Goal: Task Accomplishment & Management: Complete application form

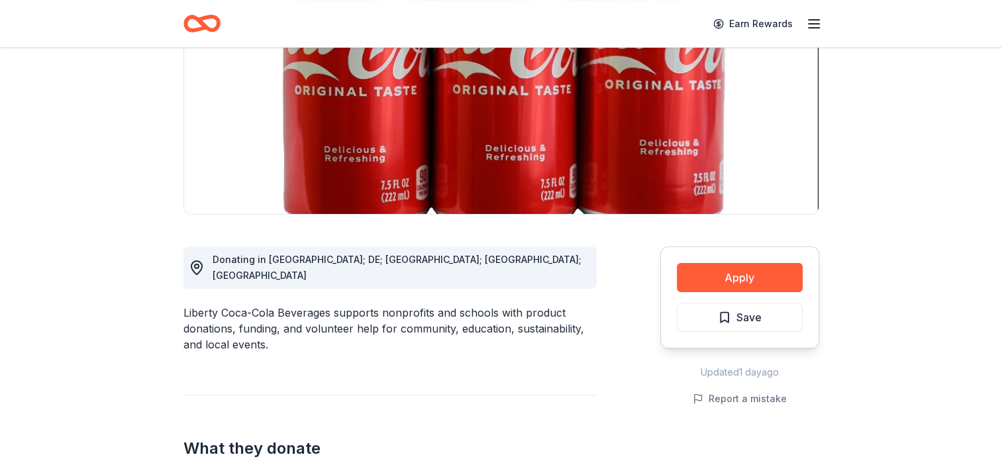
scroll to position [199, 0]
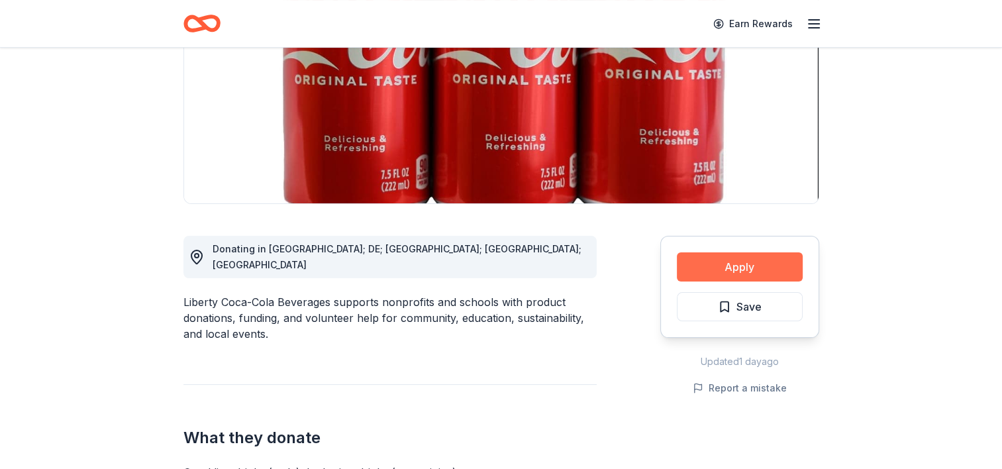
click at [749, 273] on button "Apply" at bounding box center [740, 266] width 126 height 29
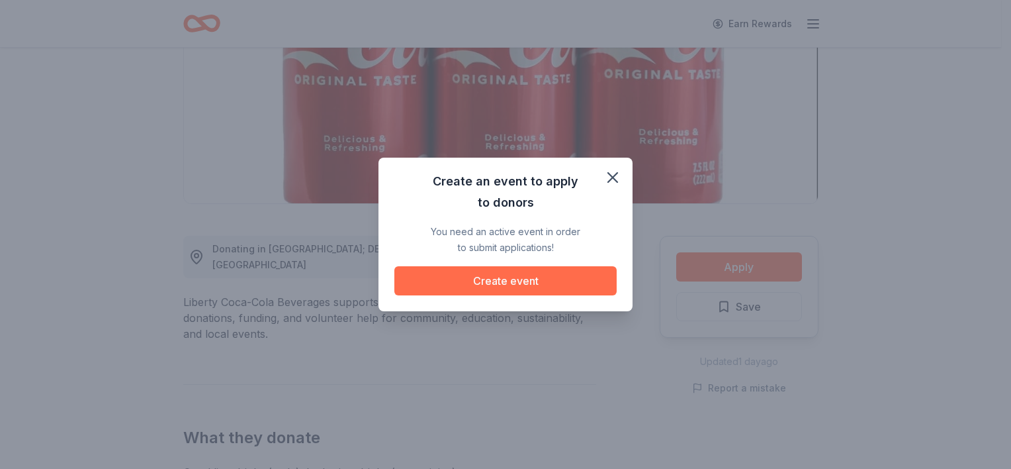
click at [510, 281] on button "Create event" at bounding box center [506, 280] width 222 height 29
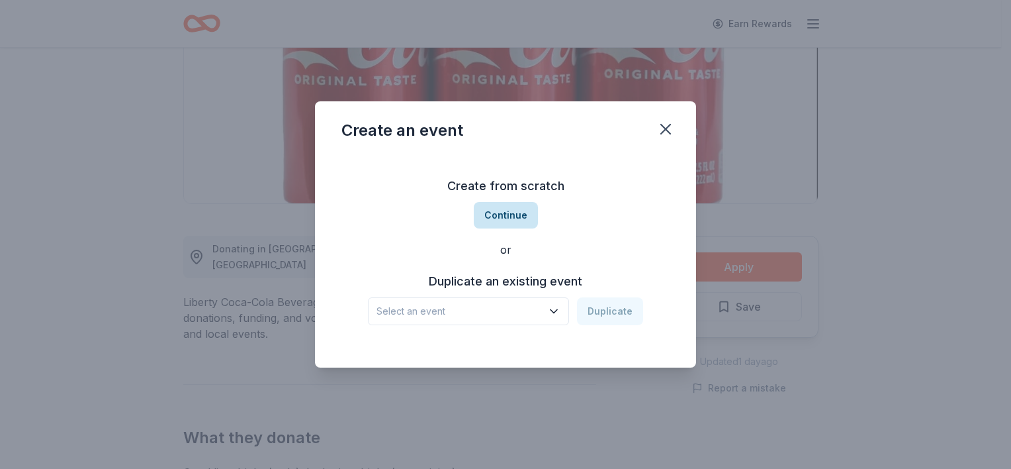
click at [506, 214] on button "Continue" at bounding box center [506, 215] width 64 height 26
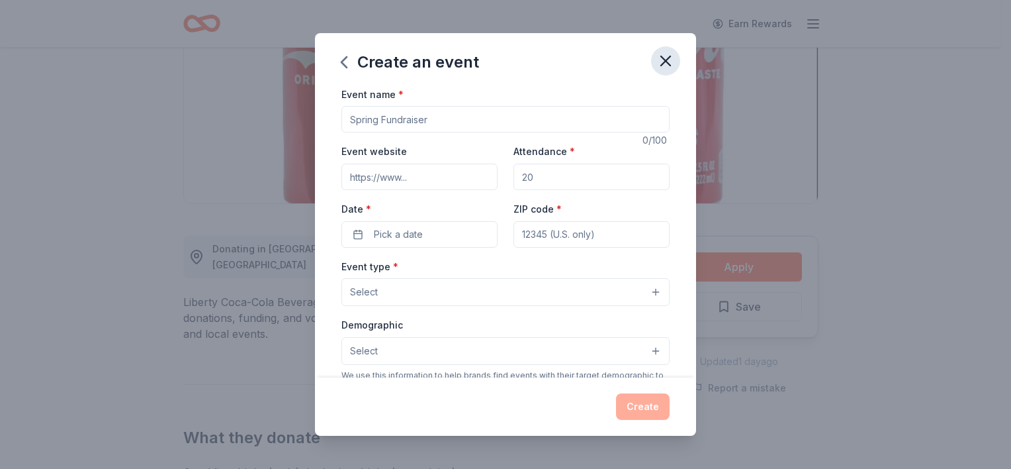
click at [669, 64] on icon "button" at bounding box center [665, 60] width 9 height 9
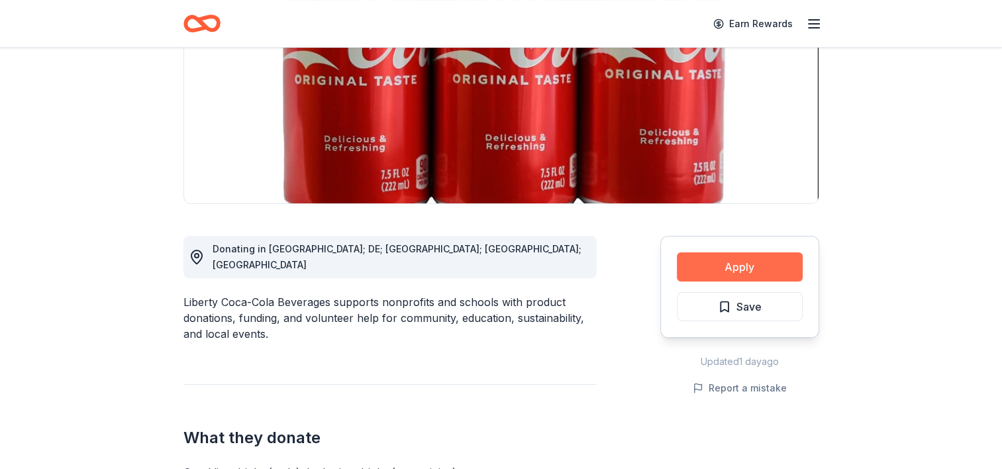
click at [749, 259] on button "Apply" at bounding box center [740, 266] width 126 height 29
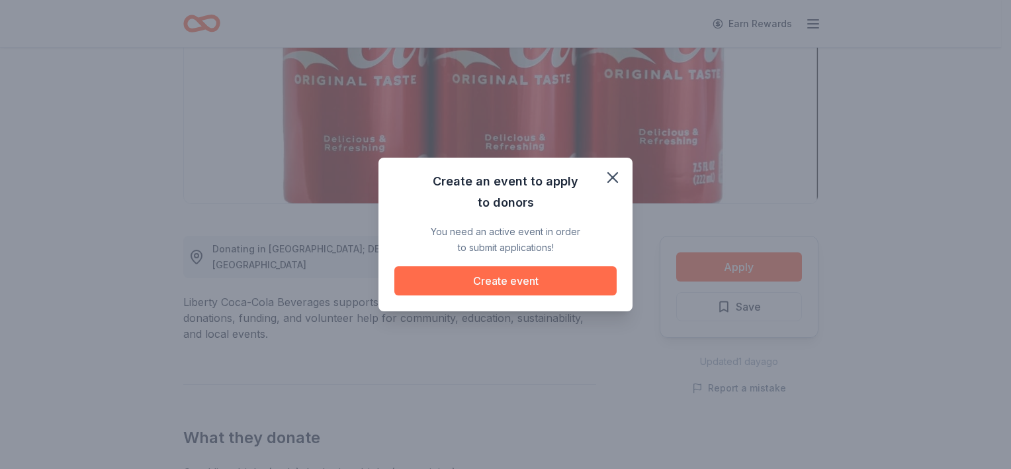
click at [536, 283] on button "Create event" at bounding box center [506, 280] width 222 height 29
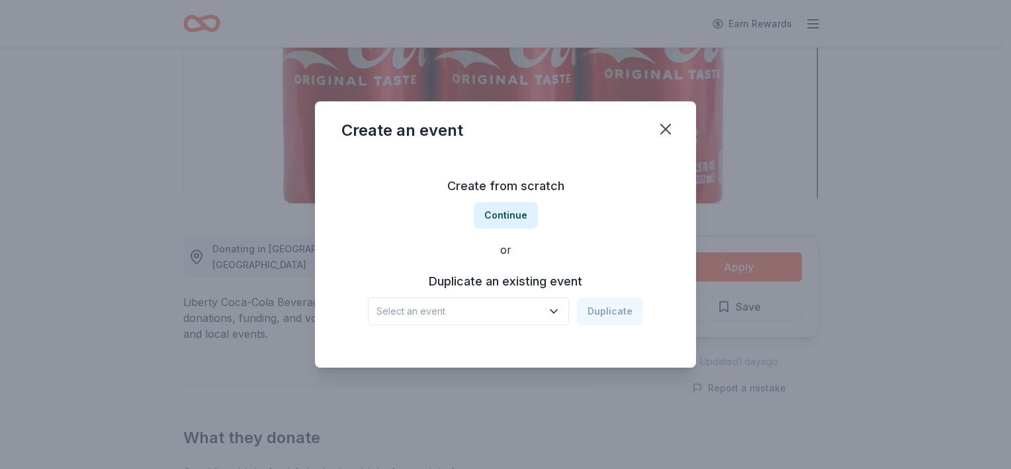
click at [557, 314] on icon "button" at bounding box center [553, 310] width 13 height 13
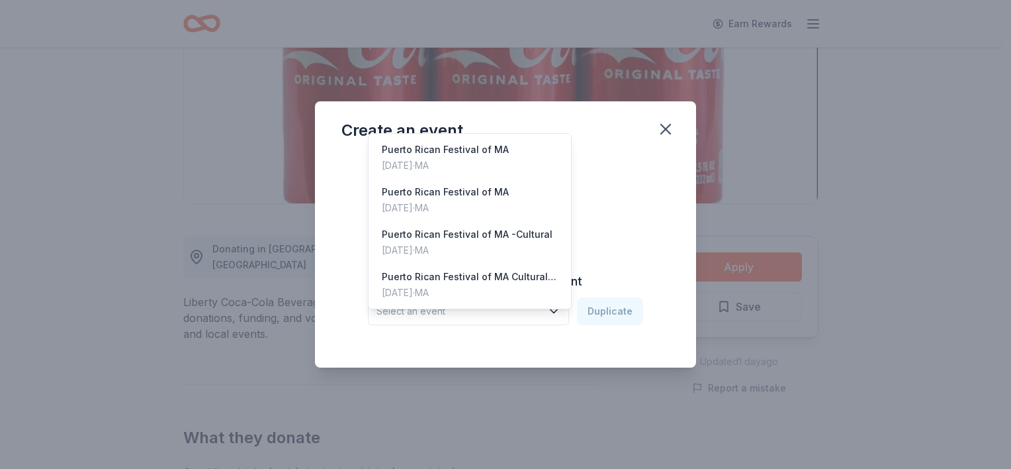
click at [644, 217] on div "Create from scratch Continue or Duplicate an existing event Select an event Dup…" at bounding box center [506, 250] width 328 height 192
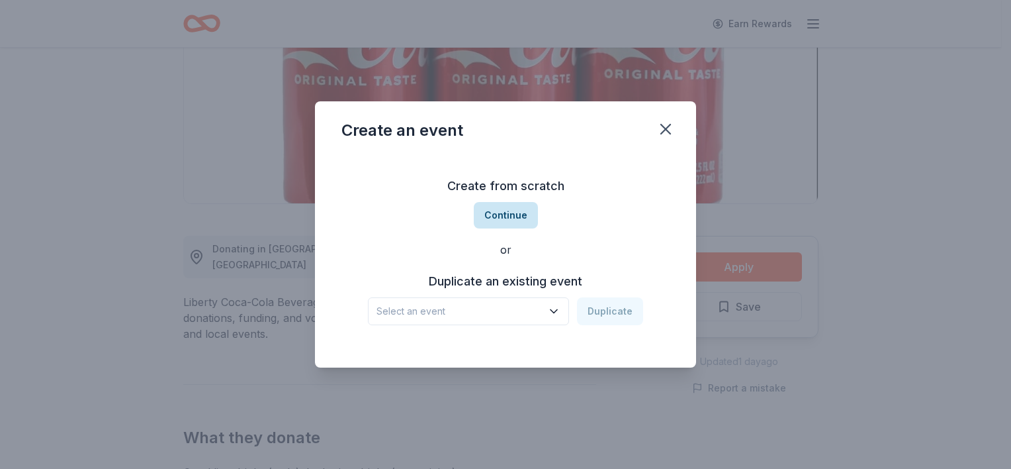
click at [520, 215] on button "Continue" at bounding box center [506, 215] width 64 height 26
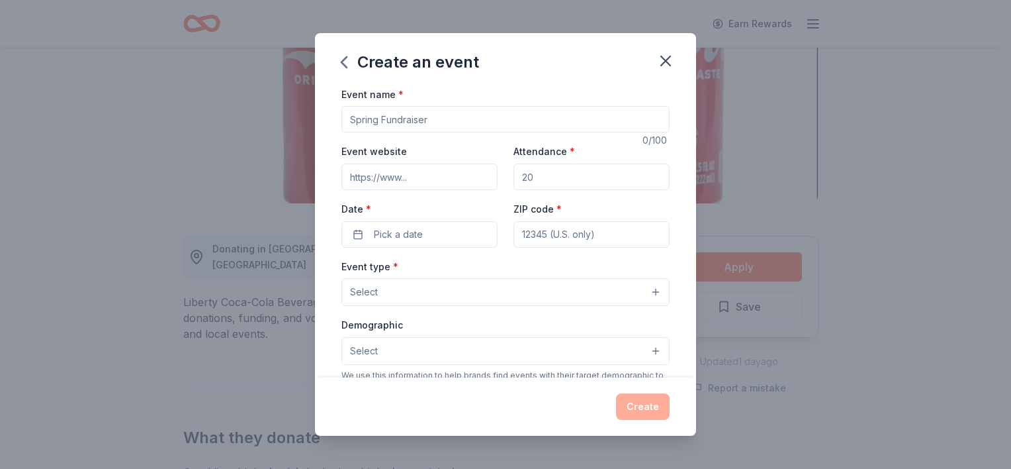
click at [432, 122] on input "Event name *" at bounding box center [506, 119] width 328 height 26
type input "Puerto Rican Festival of MA"
drag, startPoint x: 567, startPoint y: 177, endPoint x: 520, endPoint y: 173, distance: 47.2
click at [520, 173] on input "Attendance *" at bounding box center [592, 177] width 156 height 26
click at [662, 64] on icon "button" at bounding box center [665, 60] width 9 height 9
